Goal: Navigation & Orientation: Find specific page/section

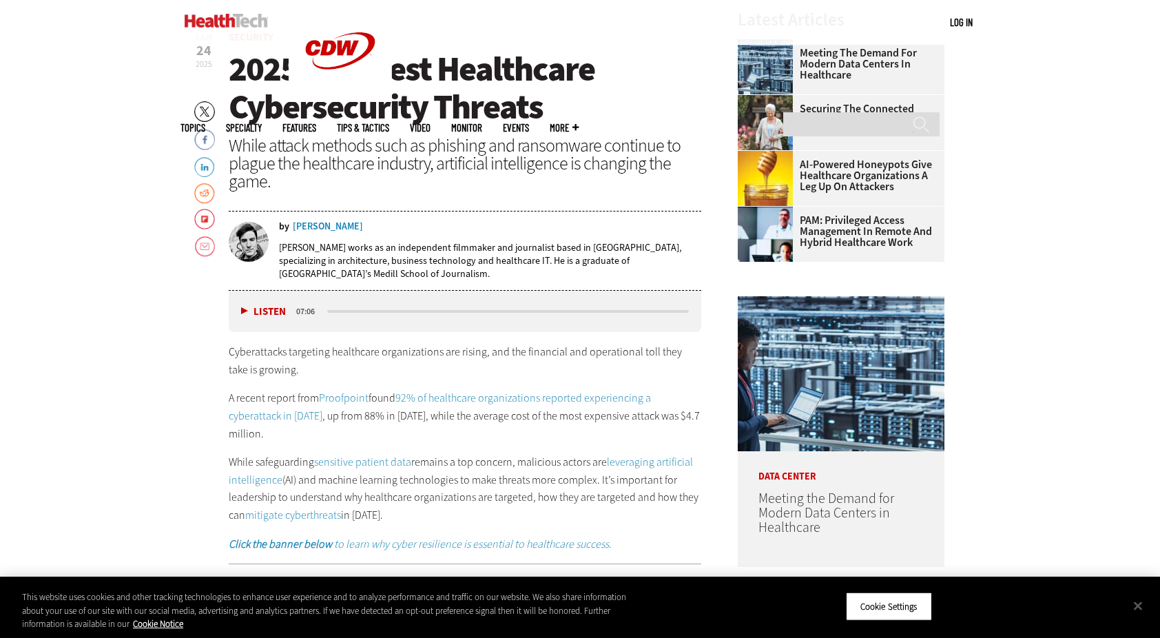
scroll to position [551, 0]
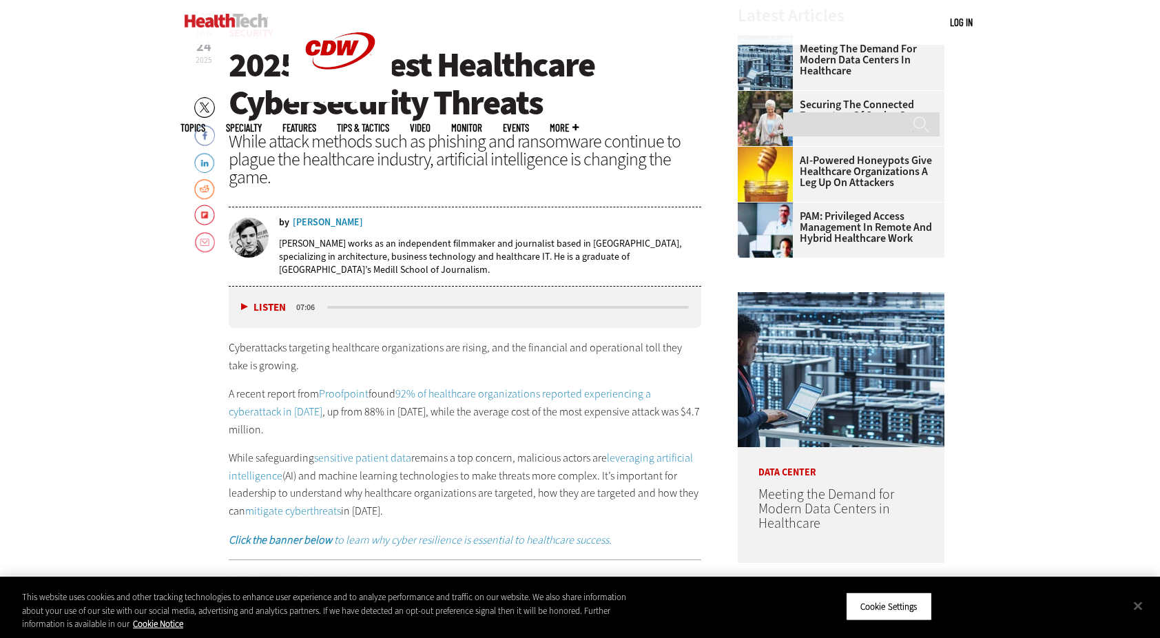
click at [229, 24] on img at bounding box center [226, 21] width 83 height 14
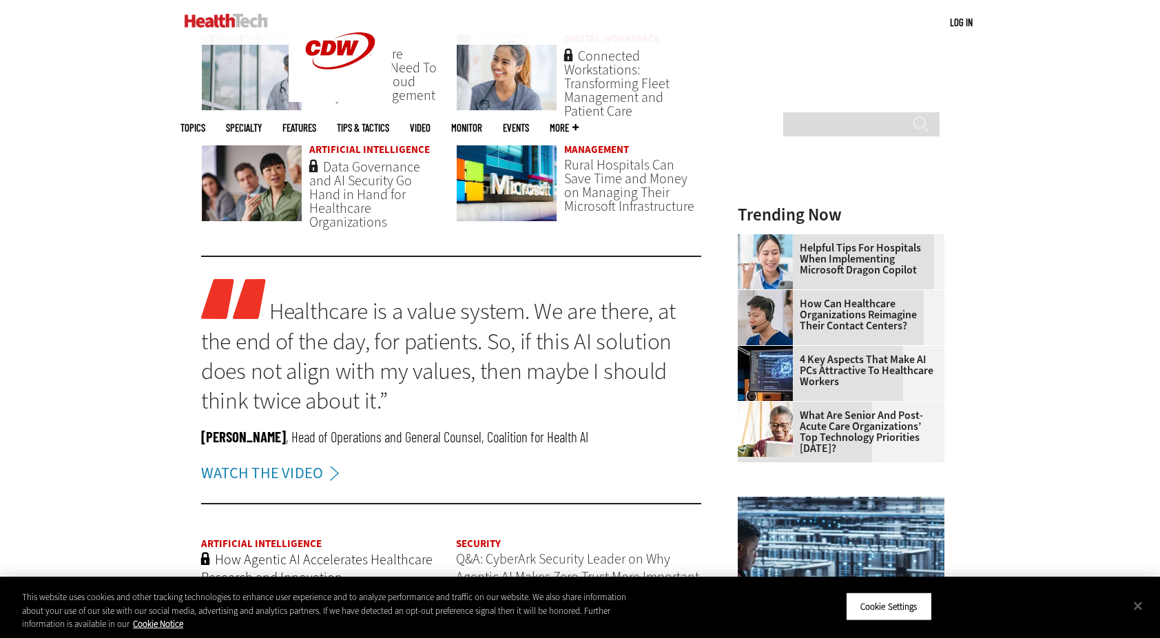
scroll to position [1102, 0]
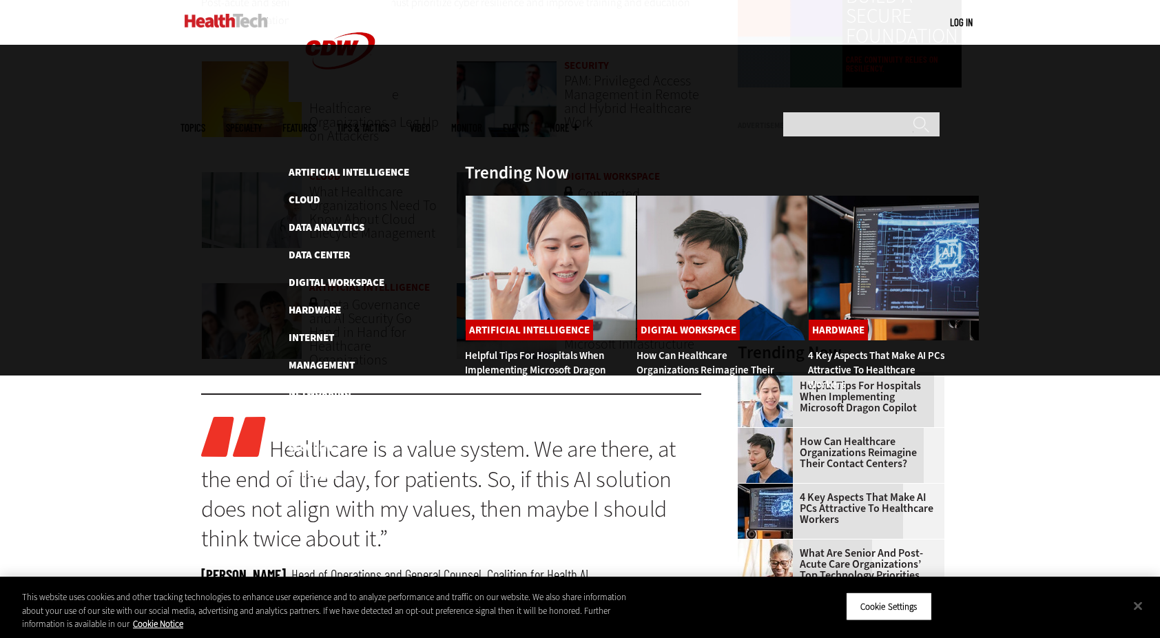
click at [205, 123] on span "Topics" at bounding box center [193, 128] width 25 height 10
